Goal: Task Accomplishment & Management: Complete application form

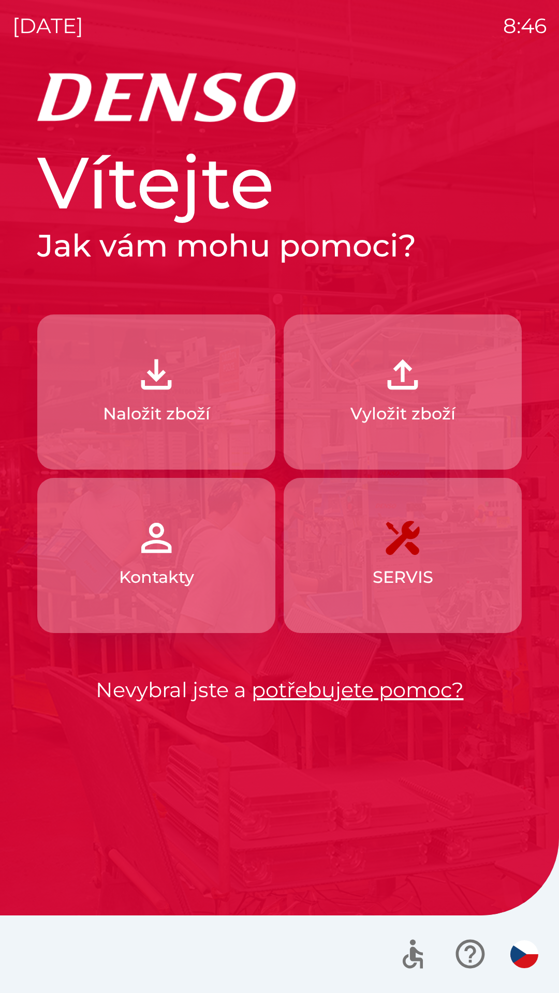
click at [160, 391] on img "button" at bounding box center [156, 375] width 46 height 46
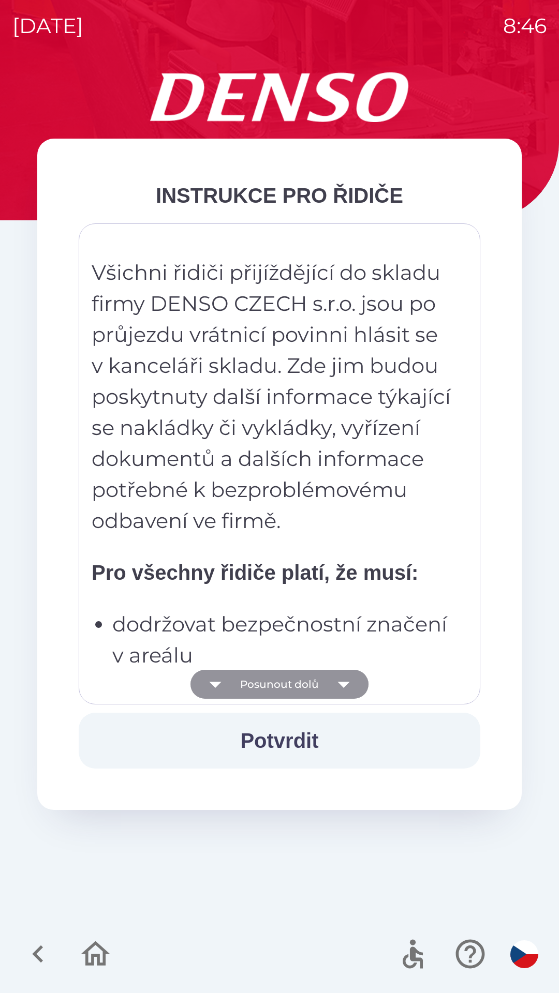
click at [307, 685] on button "Posunout dolů" at bounding box center [279, 684] width 178 height 29
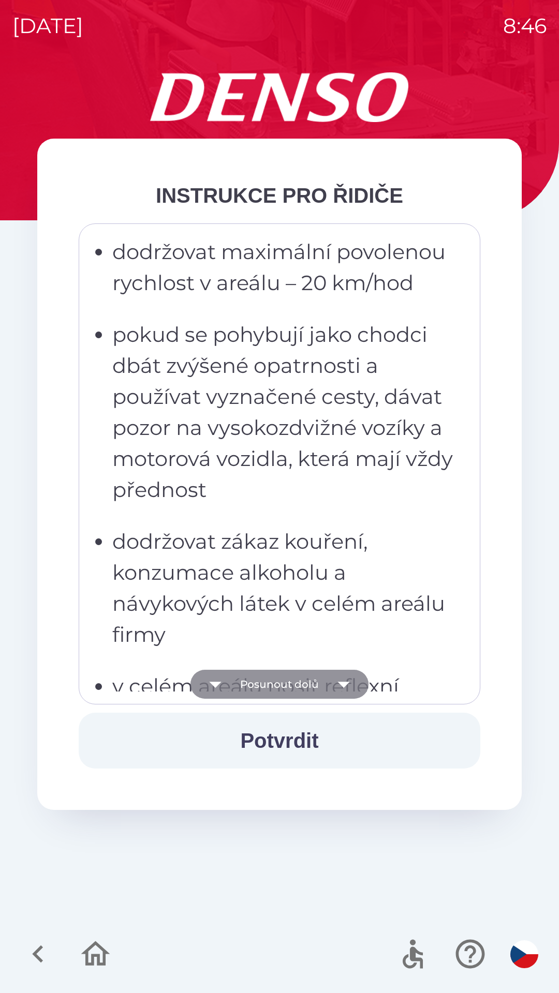
click at [316, 683] on button "Posunout dolů" at bounding box center [279, 684] width 178 height 29
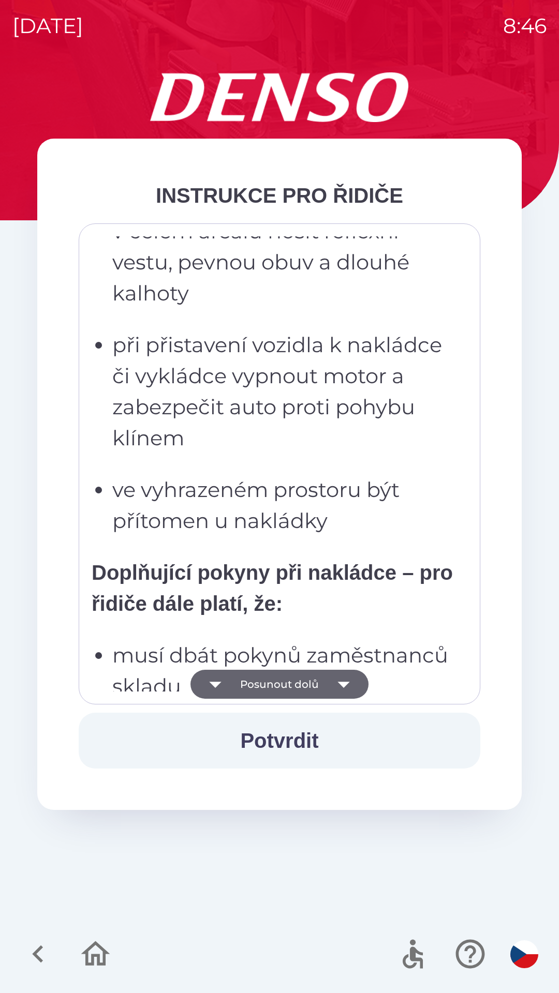
click at [324, 688] on button "Posunout dolů" at bounding box center [279, 684] width 178 height 29
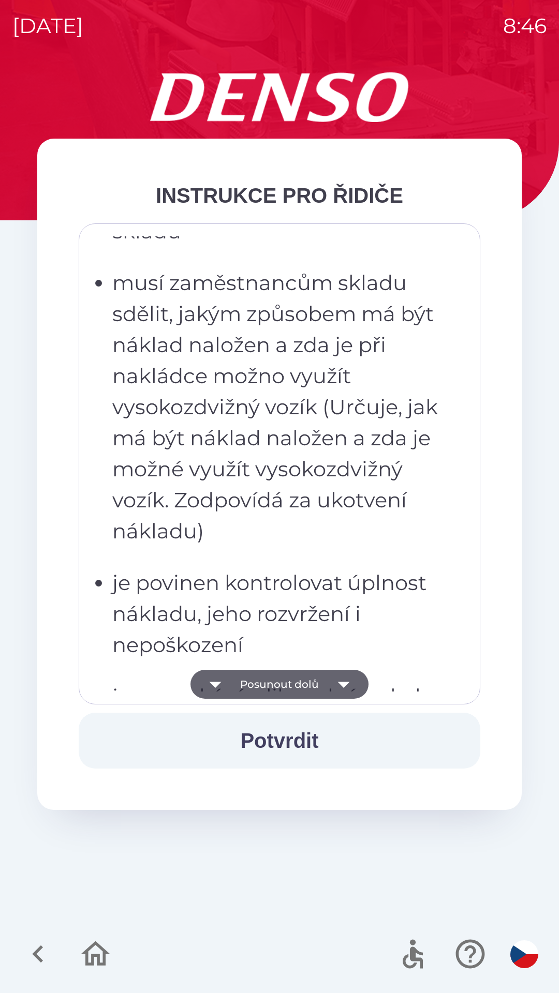
click at [339, 680] on icon "button" at bounding box center [343, 684] width 29 height 29
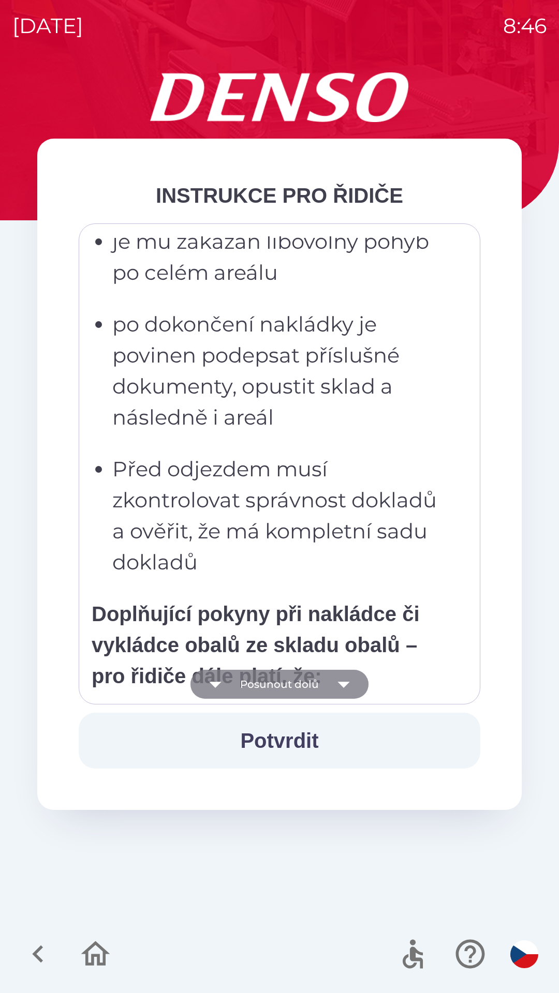
click at [348, 687] on icon "button" at bounding box center [343, 684] width 29 height 29
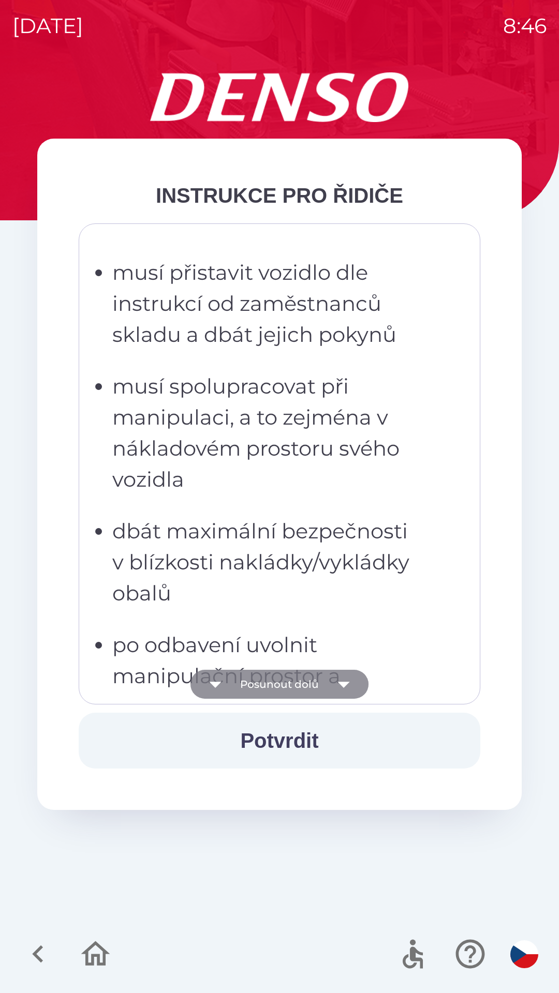
click at [351, 693] on icon "button" at bounding box center [343, 684] width 29 height 29
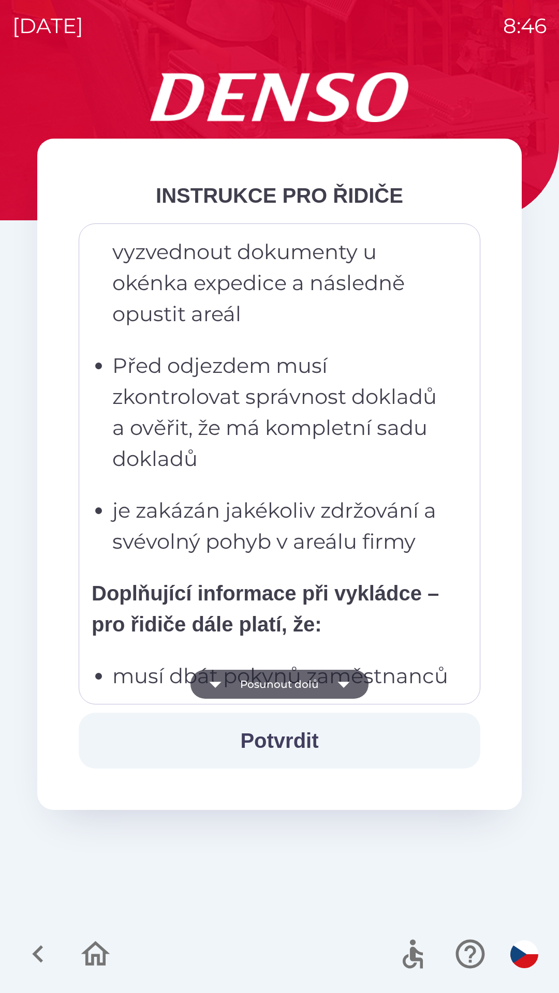
click at [350, 690] on icon "button" at bounding box center [343, 684] width 29 height 29
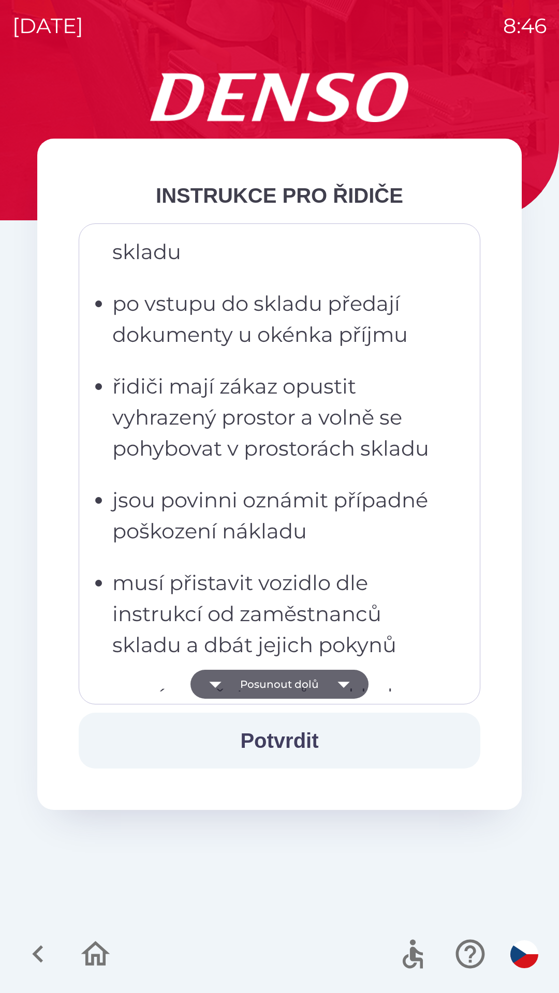
click at [353, 689] on icon "button" at bounding box center [343, 684] width 29 height 29
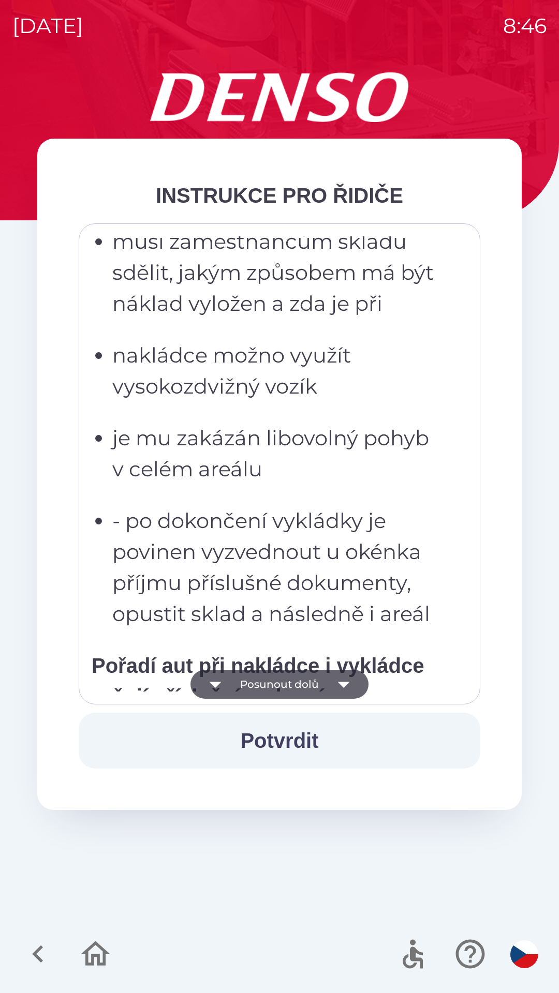
click at [341, 691] on icon "button" at bounding box center [343, 684] width 29 height 29
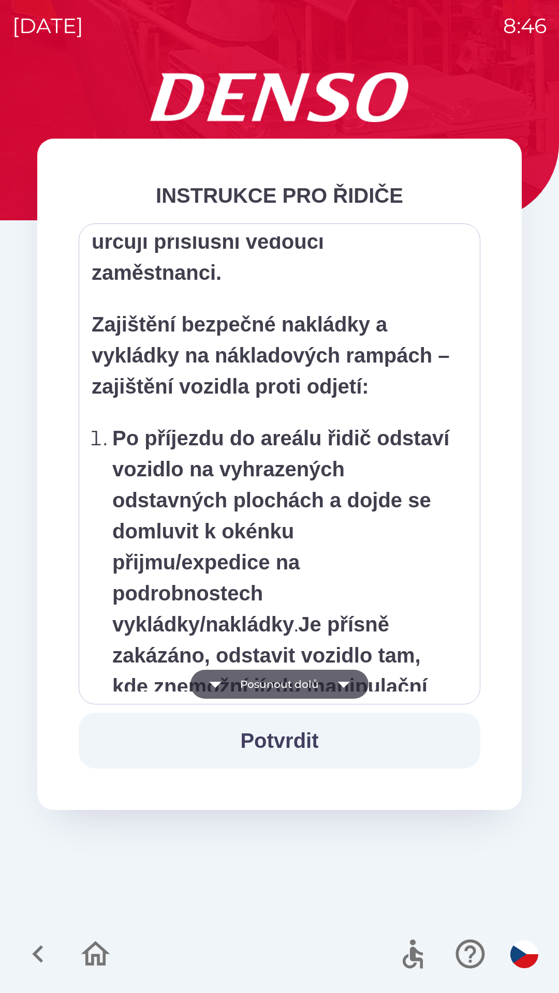
click at [336, 689] on icon "button" at bounding box center [343, 684] width 29 height 29
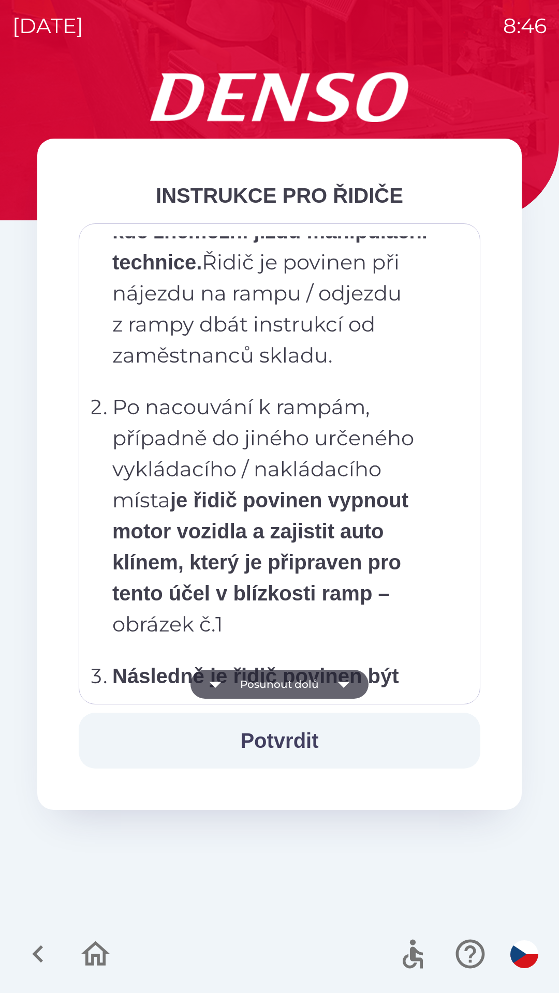
click at [338, 685] on icon "button" at bounding box center [343, 684] width 29 height 29
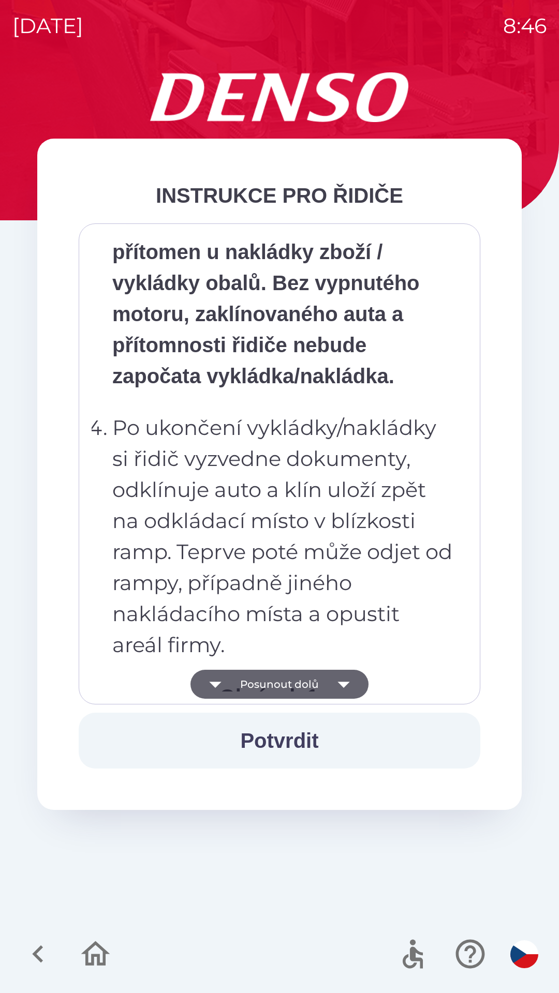
click at [342, 691] on icon "button" at bounding box center [343, 684] width 29 height 29
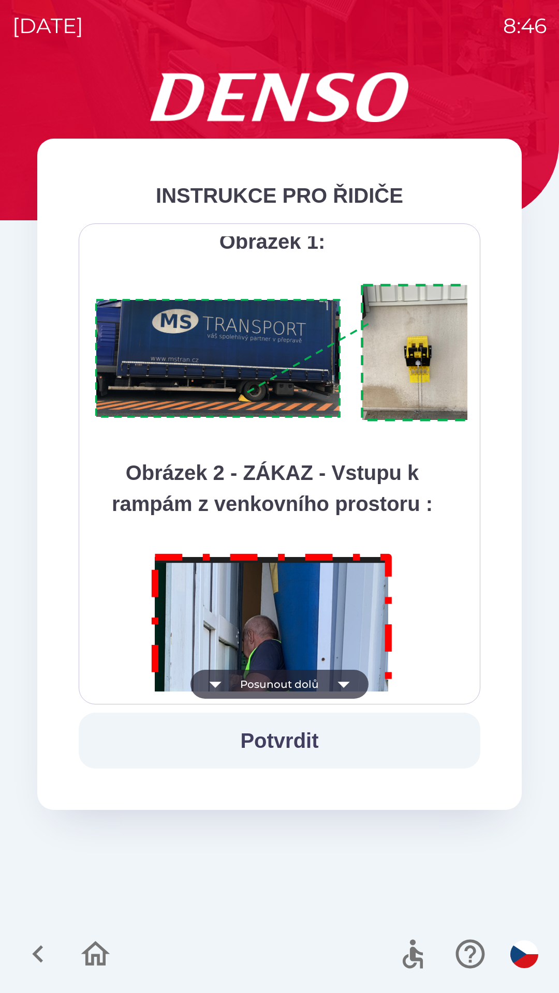
click at [348, 676] on icon "button" at bounding box center [343, 684] width 29 height 29
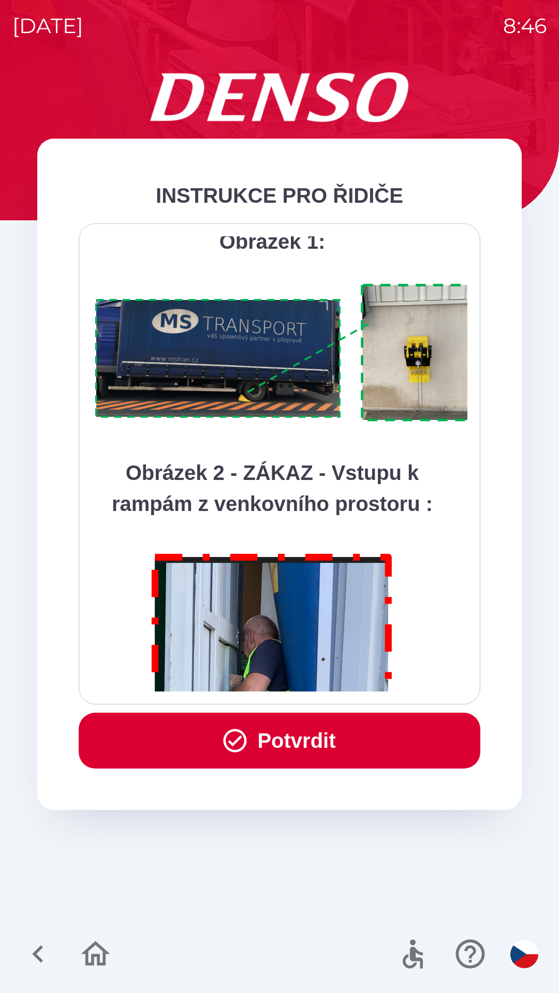
scroll to position [5814, 0]
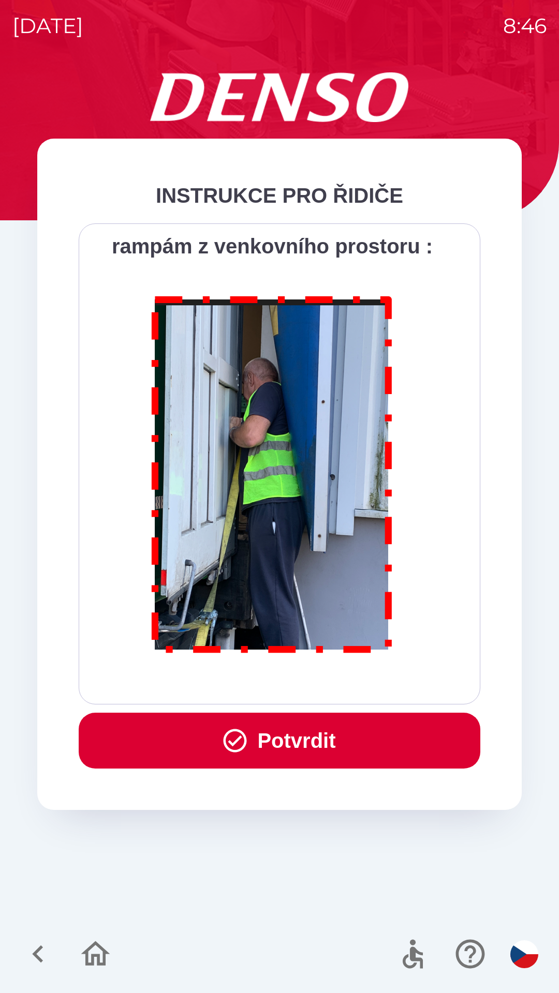
click at [352, 675] on div "Všichni řidiči přijíždějící do skladu firmy DENSO CZECH s.r.o. jsou po průjezdu…" at bounding box center [280, 463] width 376 height 455
click at [347, 676] on div "Všichni řidiči přijíždějící do skladu firmy DENSO CZECH s.r.o. jsou po průjezdu…" at bounding box center [280, 463] width 376 height 455
click at [331, 738] on button "Potvrdit" at bounding box center [279, 741] width 401 height 56
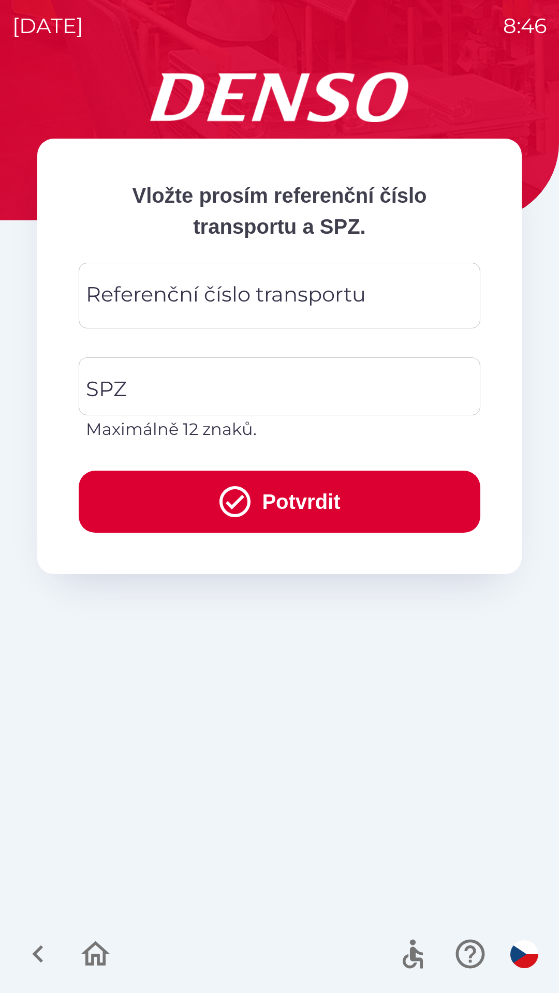
click at [209, 306] on div "Referenční číslo transportu Referenční číslo transportu" at bounding box center [279, 296] width 401 height 66
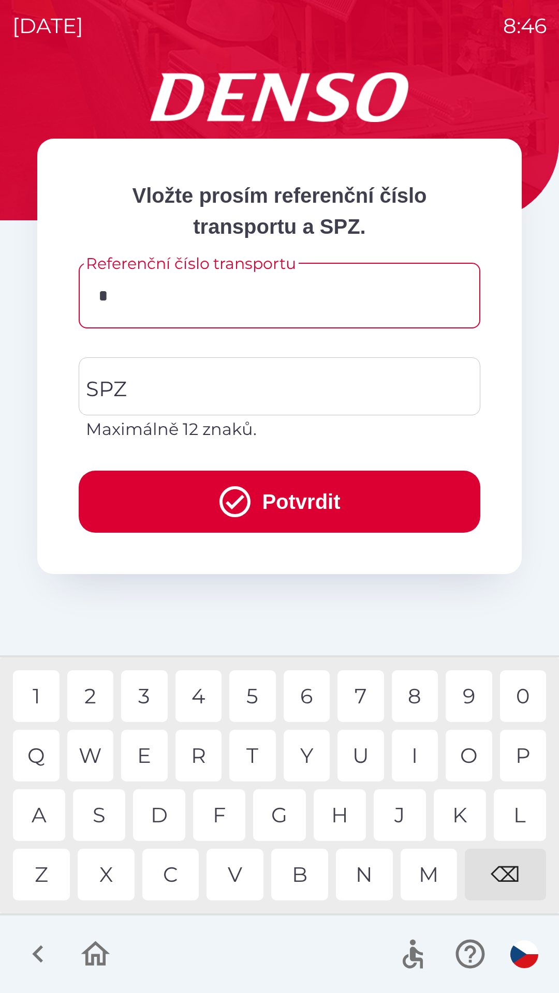
click at [152, 691] on div "3" at bounding box center [144, 696] width 47 height 52
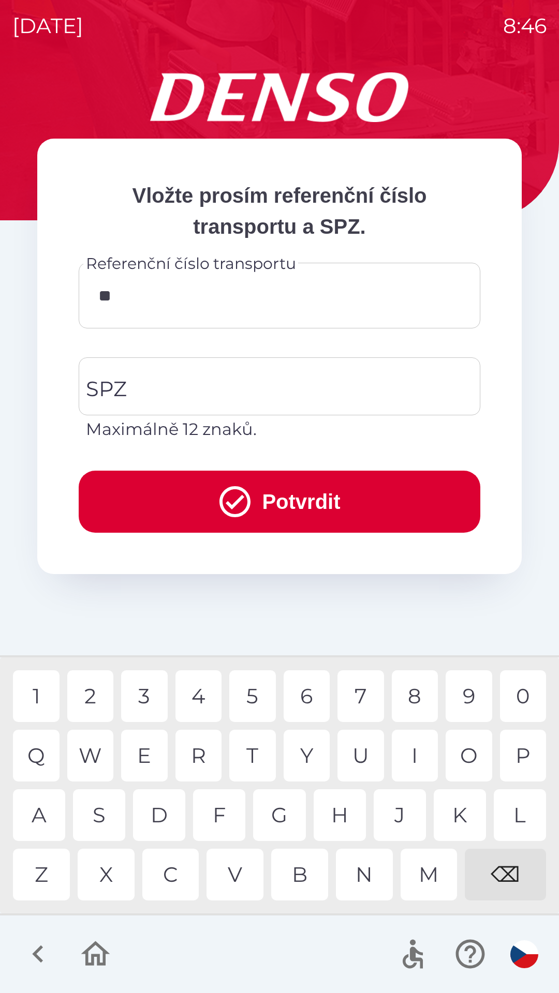
click at [195, 698] on div "4" at bounding box center [198, 696] width 47 height 52
click at [356, 696] on div "7" at bounding box center [360, 696] width 47 height 52
type input "******"
click at [205, 692] on div "4" at bounding box center [198, 696] width 47 height 52
click at [219, 388] on input "SPZ" at bounding box center [271, 386] width 377 height 49
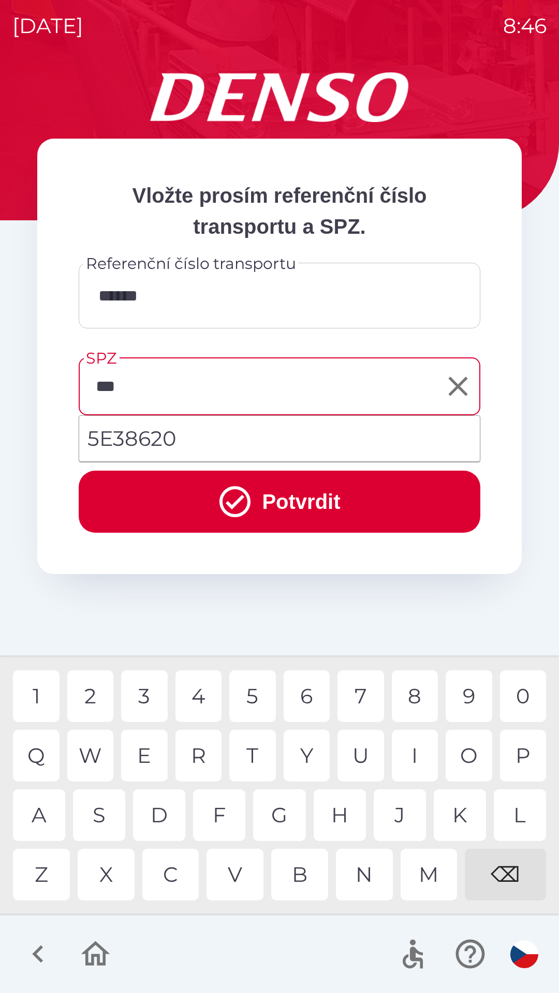
click at [159, 437] on li "5E38620" at bounding box center [279, 438] width 400 height 37
type input "*******"
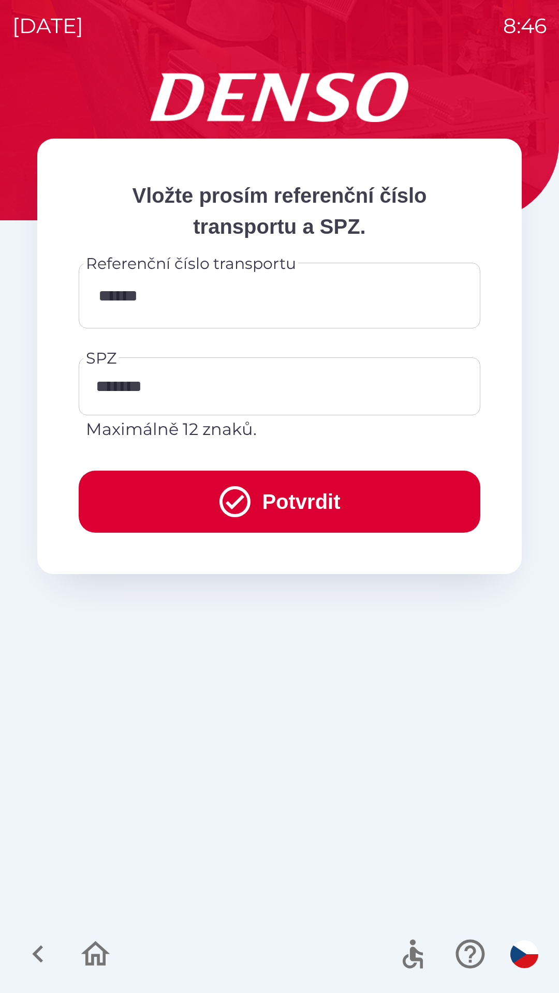
click at [284, 494] on button "Potvrdit" at bounding box center [279, 502] width 401 height 62
